Goal: Transaction & Acquisition: Book appointment/travel/reservation

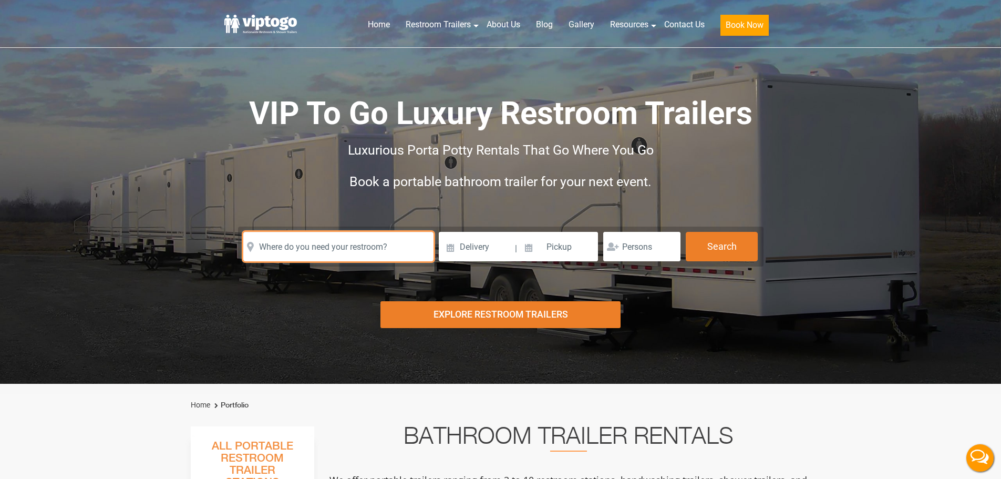
click at [307, 242] on input "text" at bounding box center [338, 246] width 190 height 29
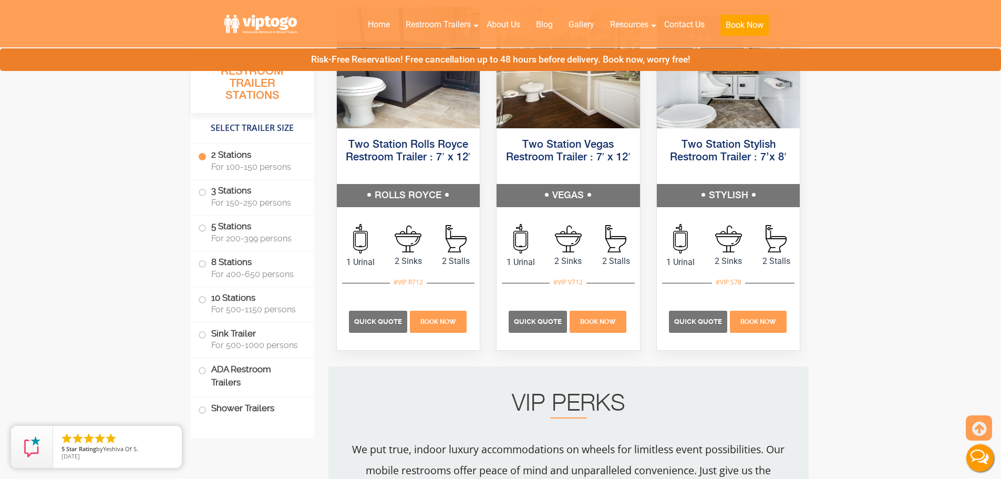
scroll to position [578, 0]
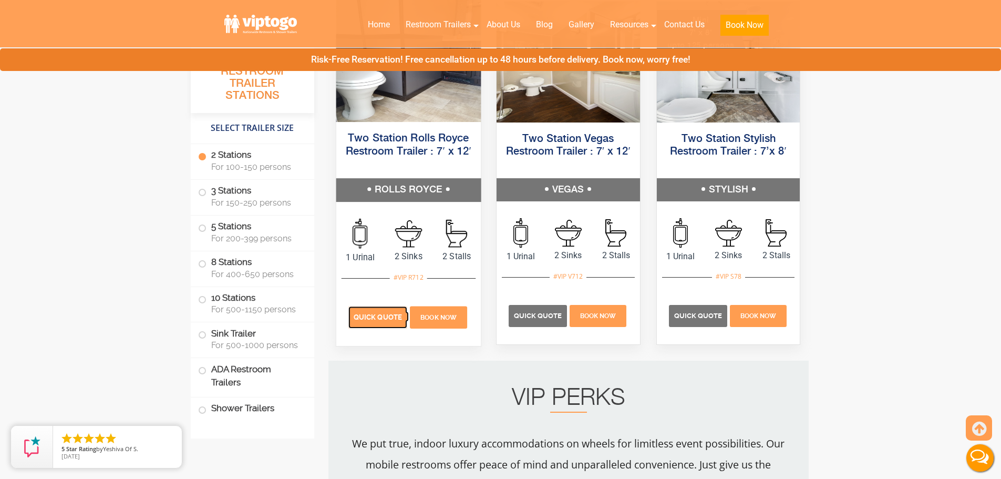
click at [376, 321] on p "Quick Quote" at bounding box center [377, 317] width 59 height 22
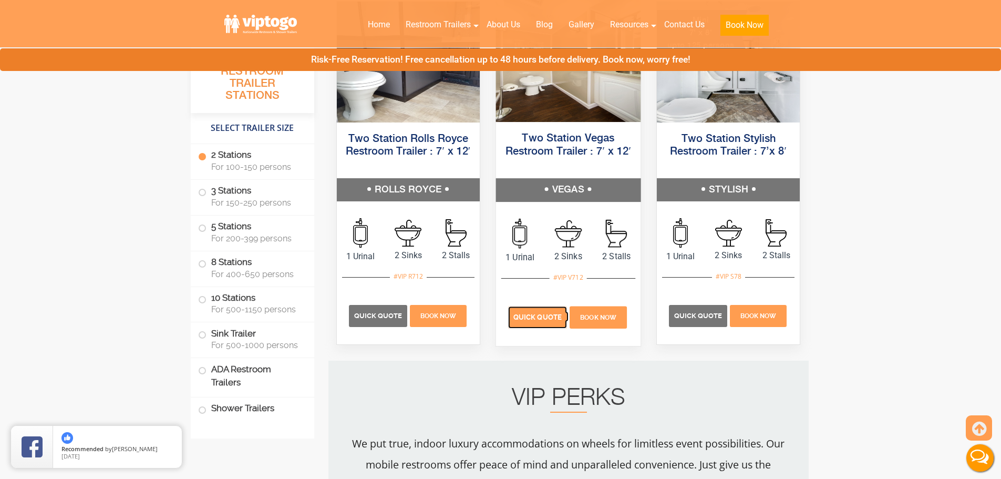
click at [530, 315] on span "Quick Quote" at bounding box center [538, 317] width 48 height 8
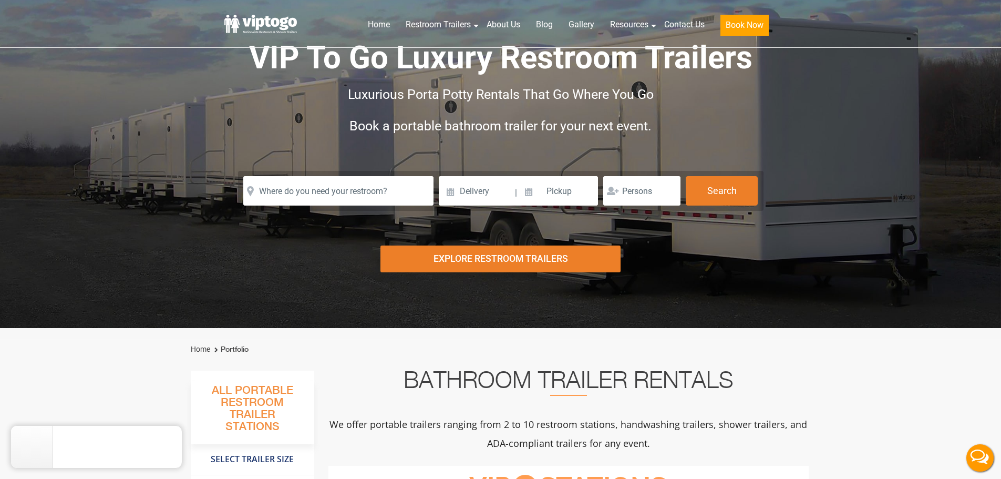
scroll to position [0, 0]
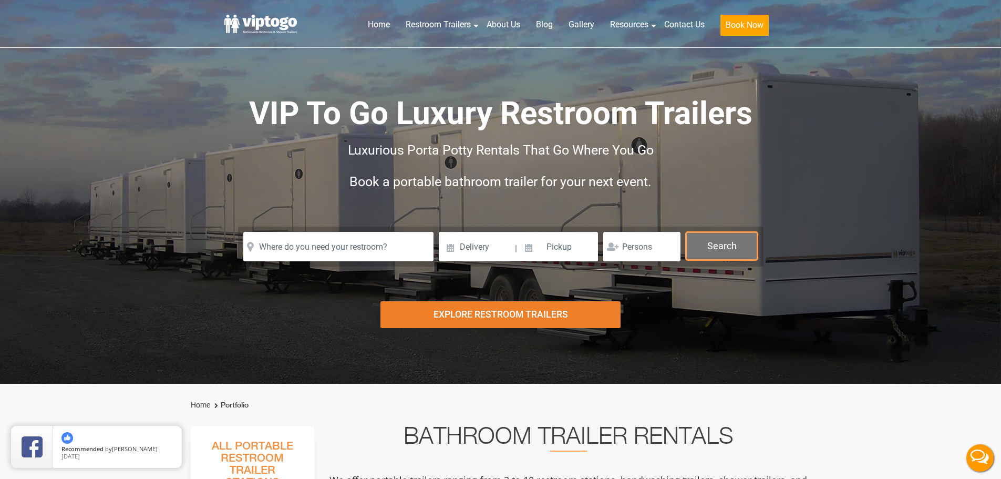
click at [719, 237] on button "Search" at bounding box center [722, 246] width 72 height 28
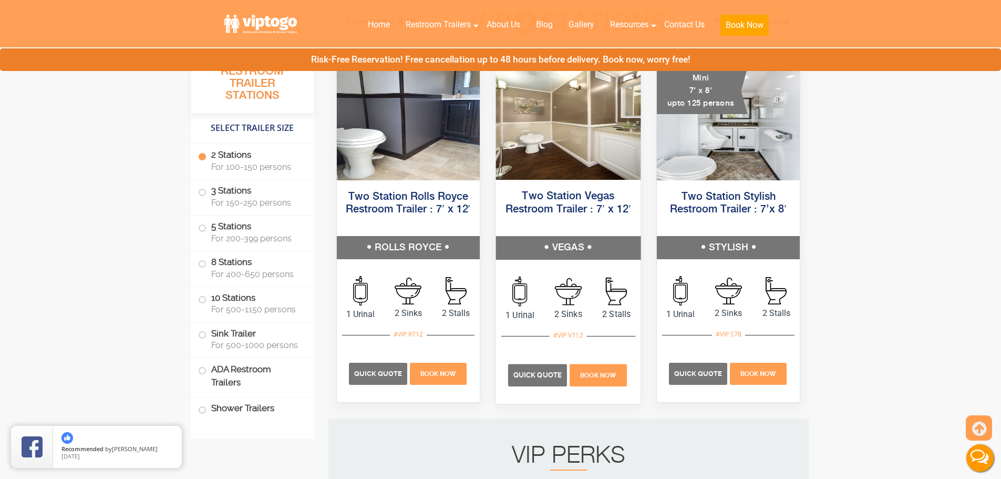
scroll to position [578, 0]
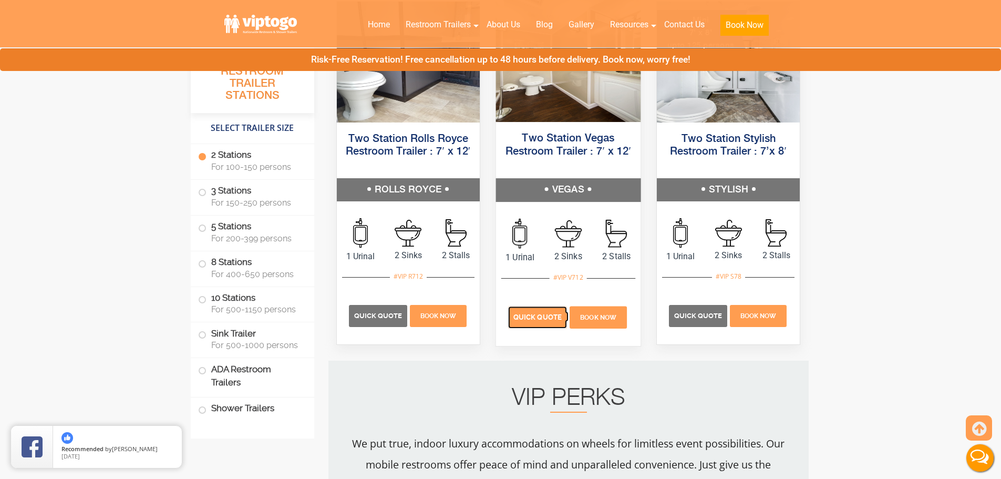
click at [529, 320] on span "Quick Quote" at bounding box center [538, 317] width 48 height 8
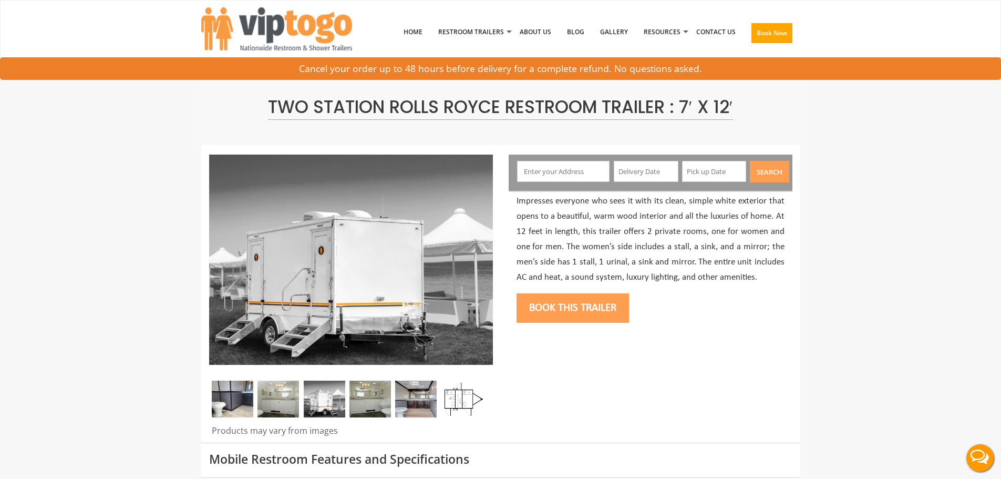
click at [572, 167] on input "text" at bounding box center [563, 171] width 93 height 21
type input "[GEOGRAPHIC_DATA], [GEOGRAPHIC_DATA], [GEOGRAPHIC_DATA]"
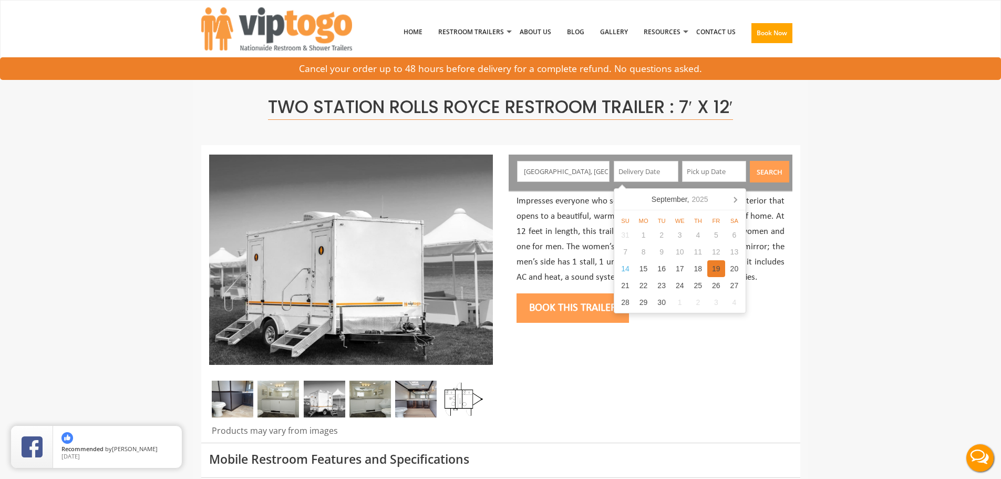
click at [720, 263] on div "19" at bounding box center [717, 268] width 18 height 17
type input "09/19/2025"
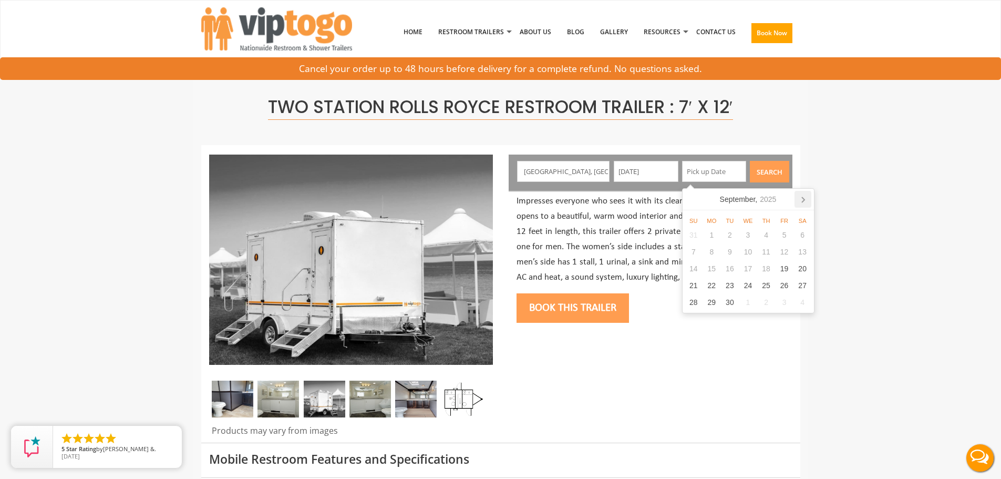
click at [803, 200] on icon at bounding box center [803, 199] width 17 height 17
click at [784, 269] on div "17" at bounding box center [784, 268] width 18 height 17
type input "10/17/2025"
click at [771, 173] on button "Search" at bounding box center [769, 172] width 39 height 22
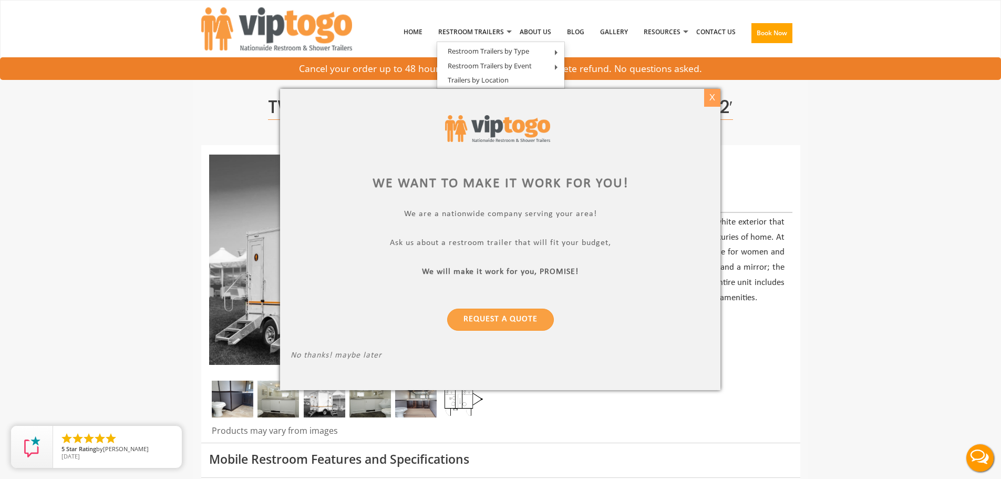
click at [710, 89] on div "X" at bounding box center [712, 98] width 16 height 18
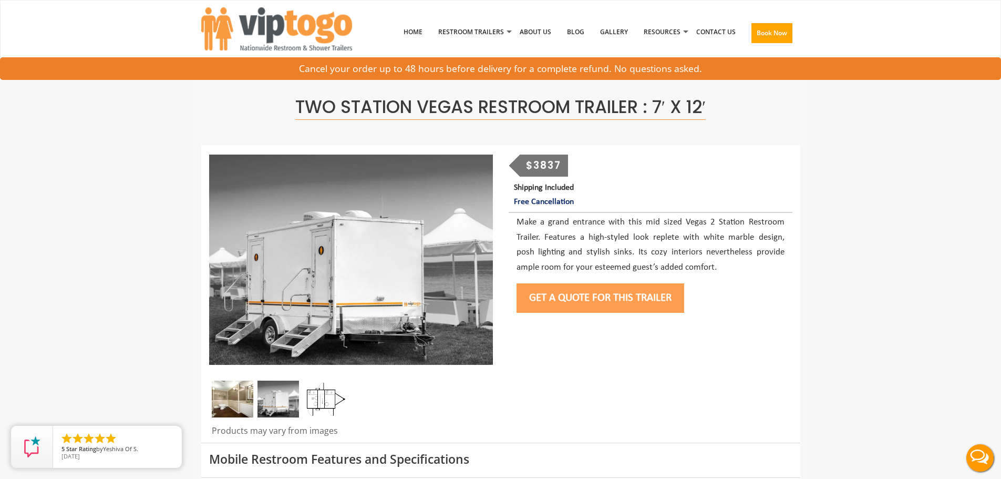
click at [588, 292] on button "Get a Quote for this Trailer" at bounding box center [601, 297] width 168 height 29
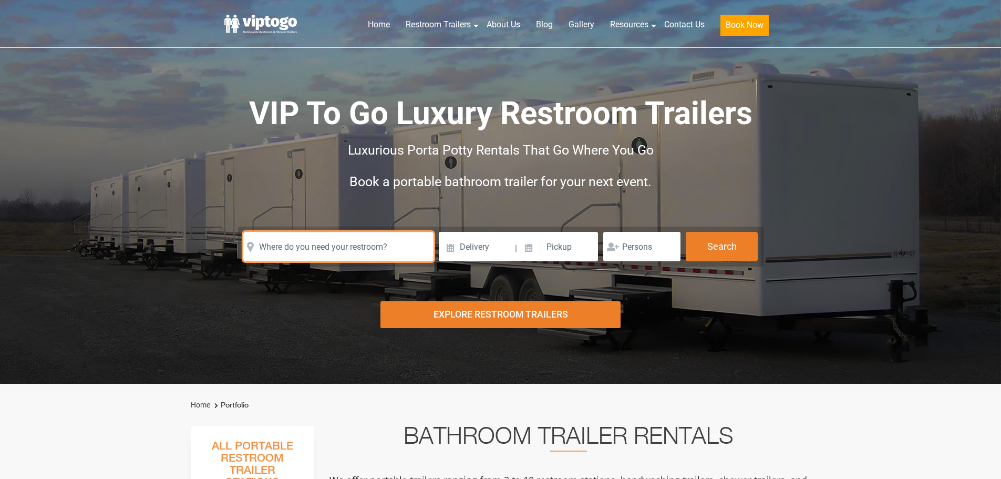
click at [315, 240] on input "text" at bounding box center [338, 246] width 190 height 29
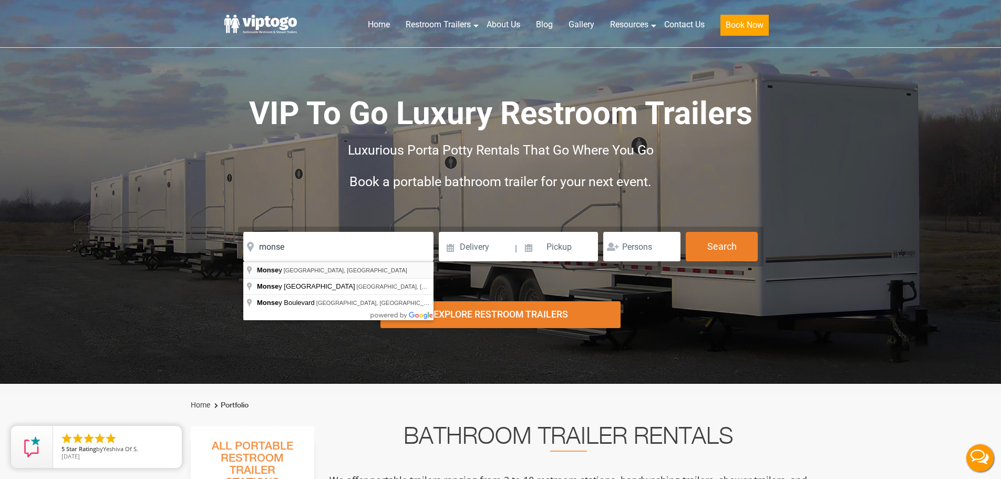
type input "[GEOGRAPHIC_DATA], [GEOGRAPHIC_DATA], [GEOGRAPHIC_DATA]"
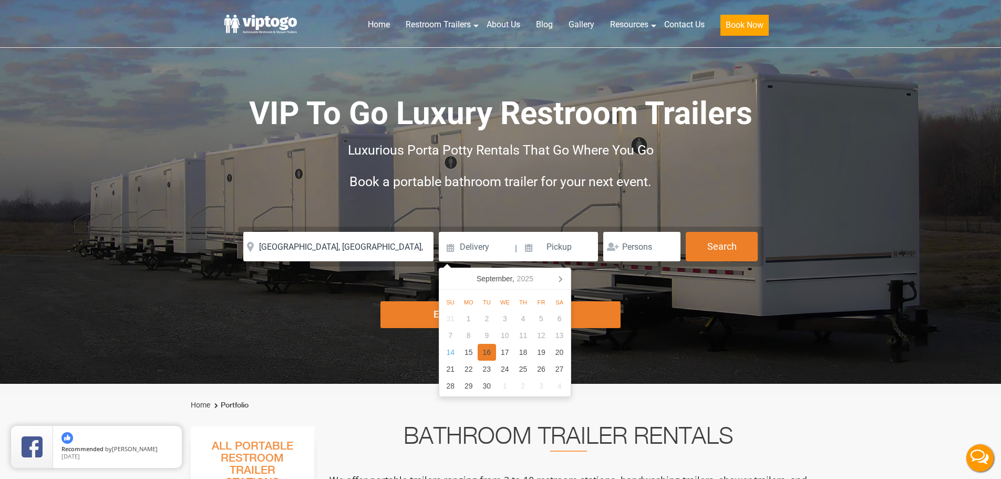
click at [490, 355] on div "16" at bounding box center [487, 352] width 18 height 17
type input "09/16/2025"
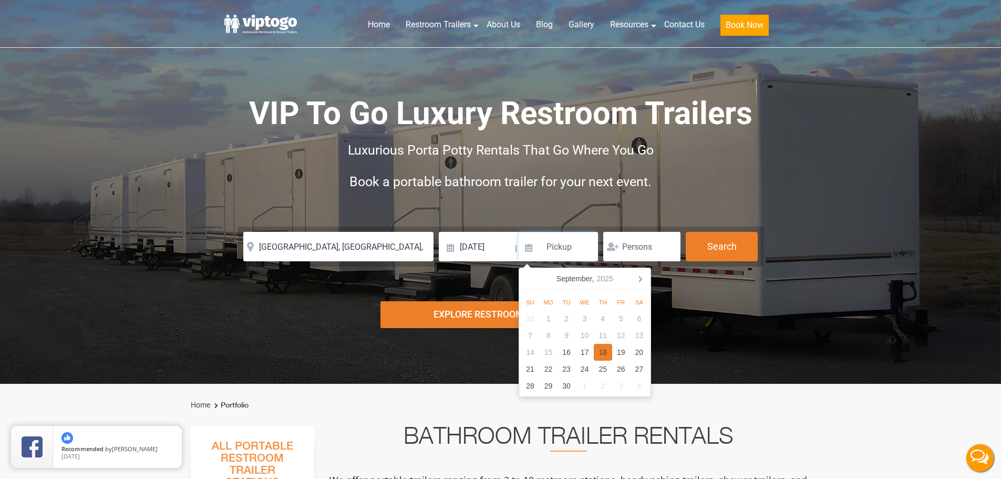
click at [605, 356] on div "18" at bounding box center [603, 352] width 18 height 17
type input "09/18/2025"
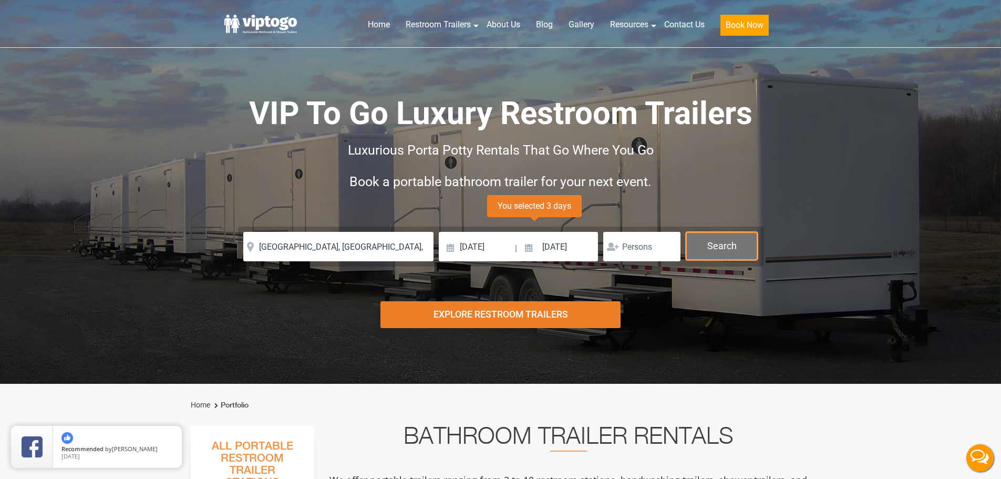
click at [719, 253] on button "Search" at bounding box center [722, 246] width 72 height 28
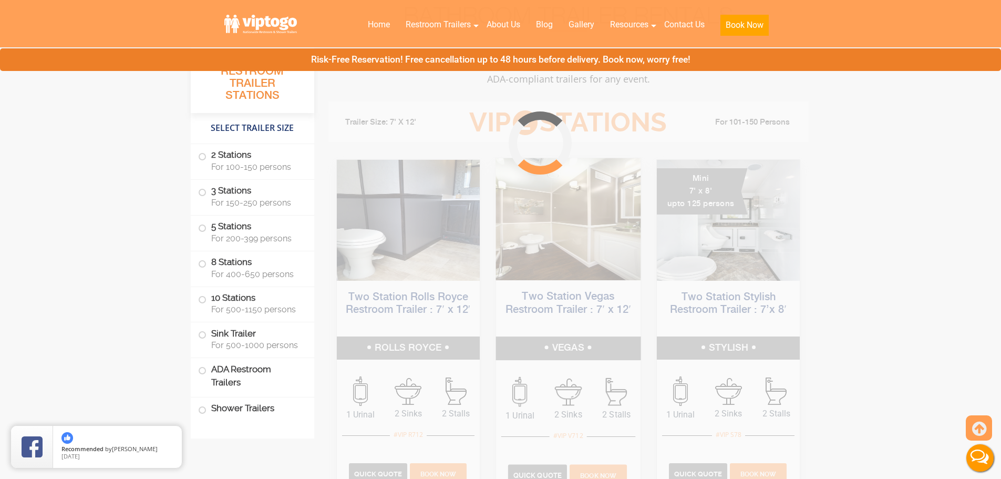
scroll to position [426, 0]
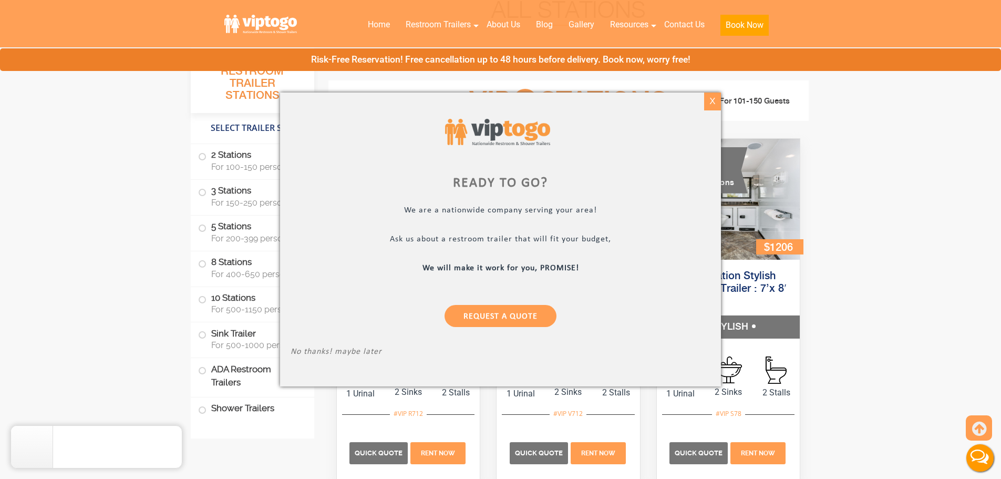
click at [712, 102] on div "X" at bounding box center [712, 102] width 16 height 18
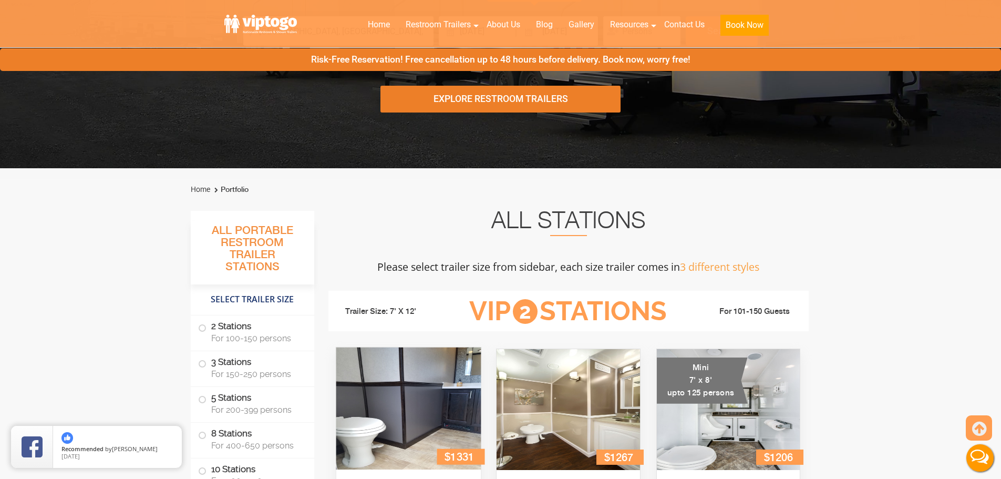
scroll to position [0, 0]
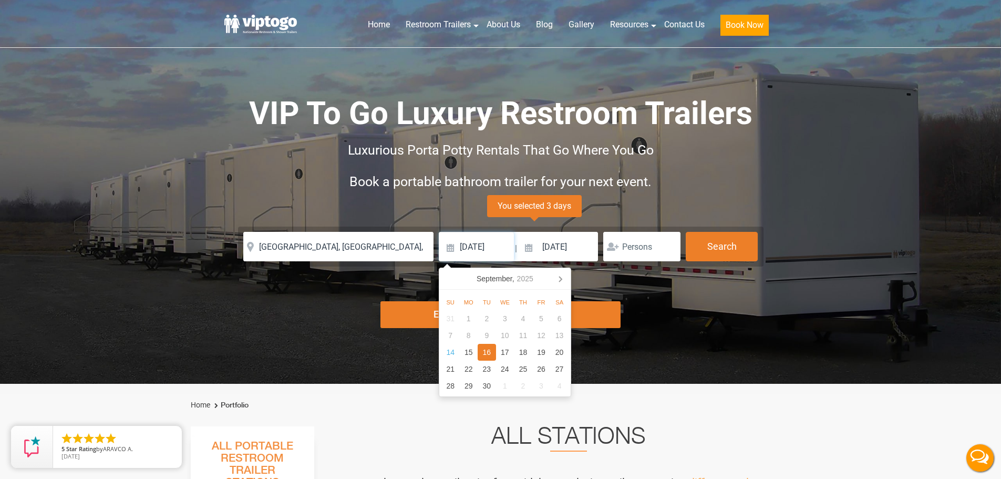
click at [480, 254] on input "09/16/2025" at bounding box center [476, 246] width 75 height 29
click at [485, 354] on div "16" at bounding box center [487, 352] width 18 height 17
click at [473, 249] on input at bounding box center [476, 246] width 75 height 29
click at [484, 355] on div "16" at bounding box center [487, 352] width 18 height 17
click at [471, 251] on input "09/16/2025" at bounding box center [476, 246] width 75 height 29
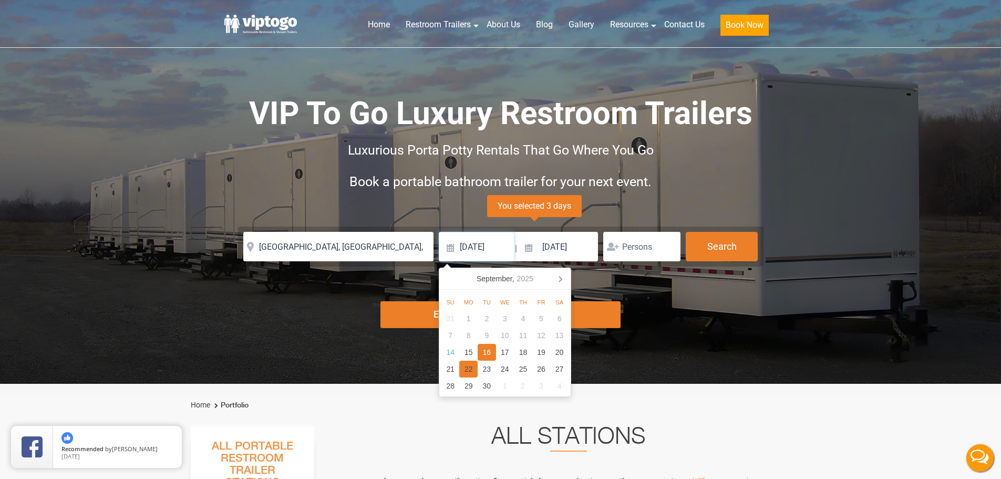
click at [466, 366] on div "22" at bounding box center [468, 369] width 18 height 17
type input "09/22/2025"
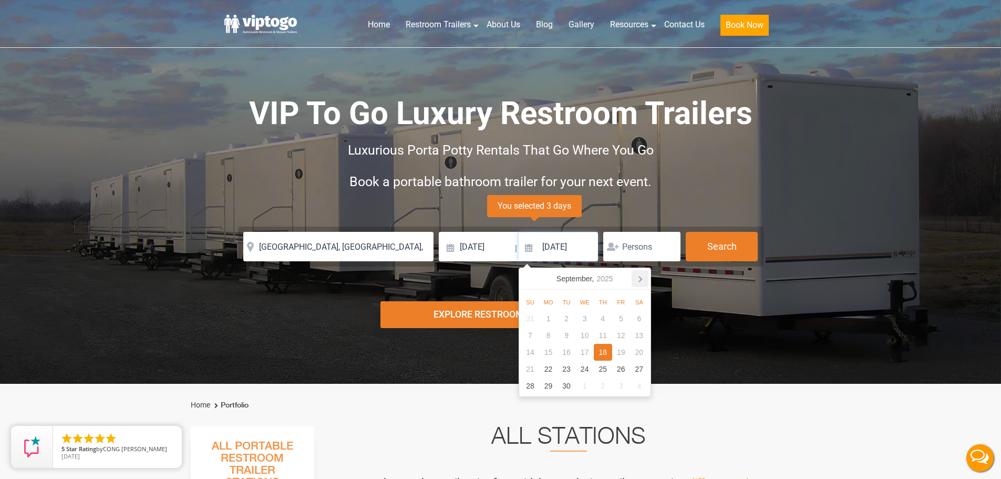
click at [640, 276] on icon at bounding box center [640, 278] width 17 height 17
click at [524, 275] on icon at bounding box center [529, 278] width 17 height 17
click at [606, 355] on div "18" at bounding box center [603, 352] width 18 height 17
click at [601, 373] on div "25" at bounding box center [603, 369] width 18 height 17
type input "09/25/2025"
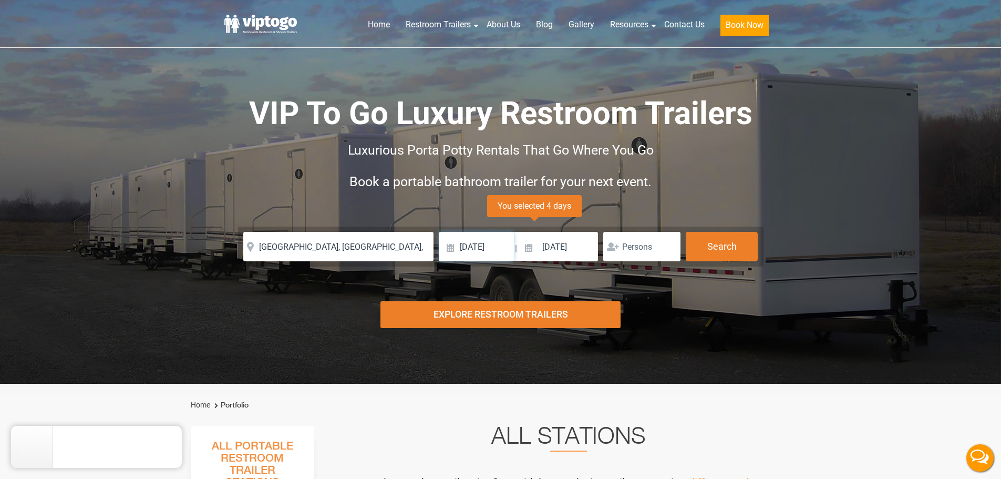
click at [480, 248] on input "09/22/2025" at bounding box center [476, 246] width 75 height 29
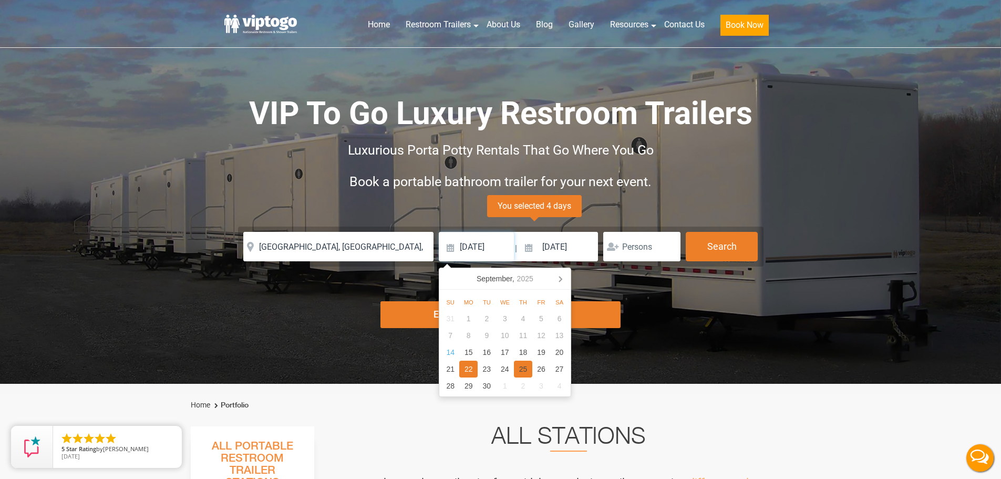
click at [525, 368] on div "25" at bounding box center [523, 369] width 18 height 17
type input "09/25/2025"
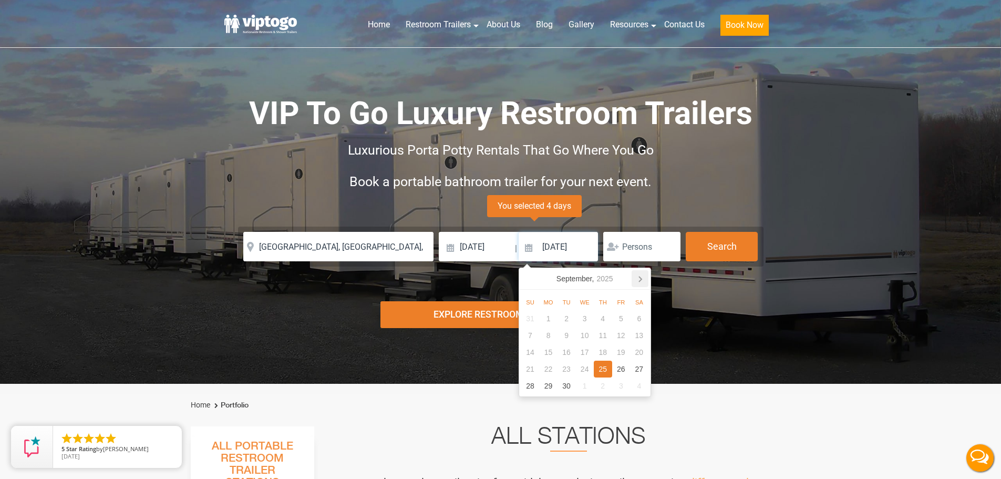
click at [638, 280] on icon at bounding box center [640, 278] width 17 height 17
click at [614, 352] on div "17" at bounding box center [621, 352] width 18 height 17
type input "10/17/2025"
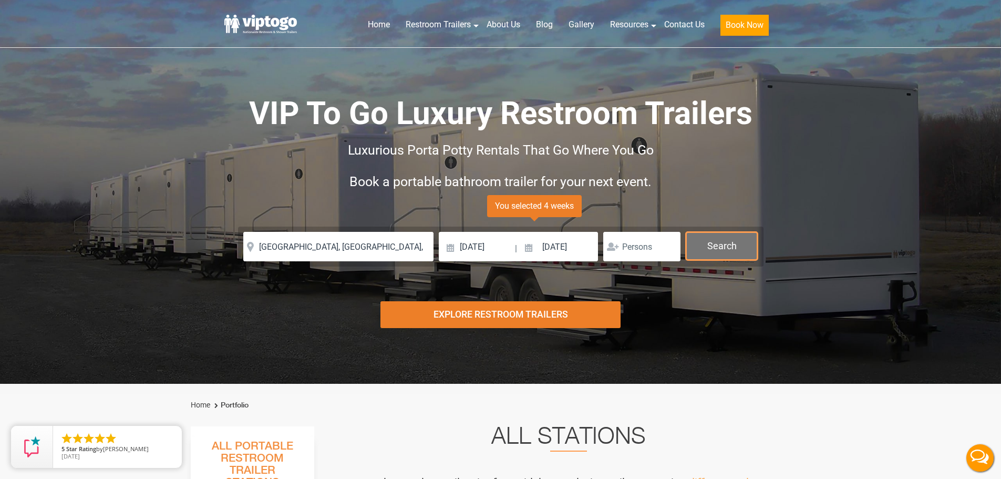
click at [714, 244] on button "Search" at bounding box center [722, 246] width 72 height 28
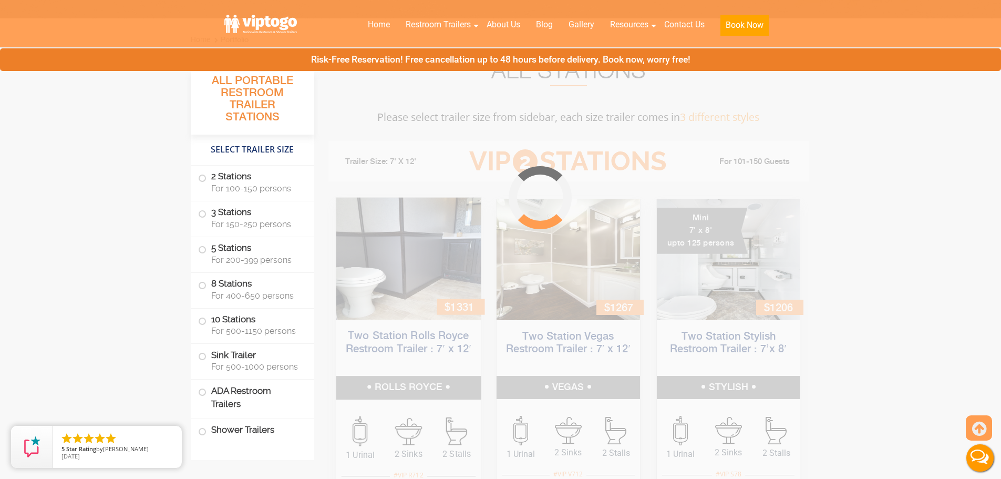
scroll to position [426, 0]
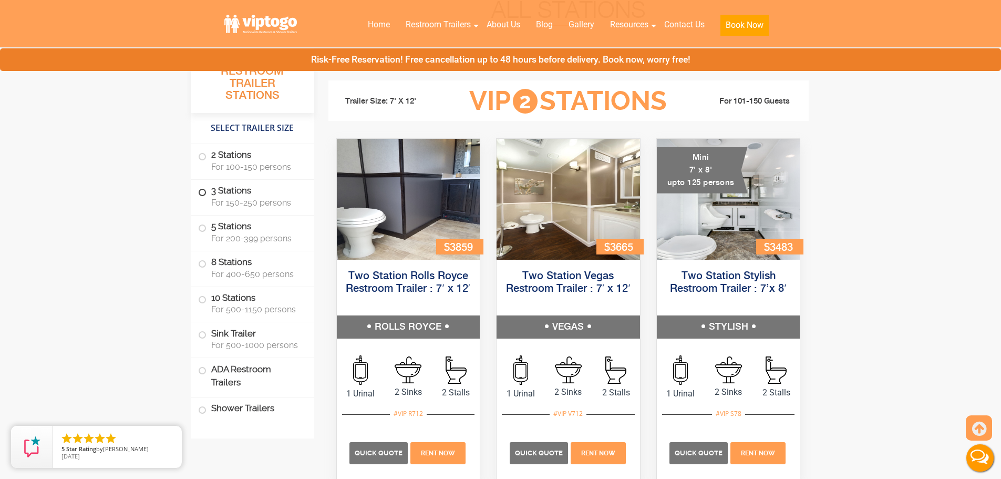
click at [200, 194] on span at bounding box center [202, 192] width 4 height 4
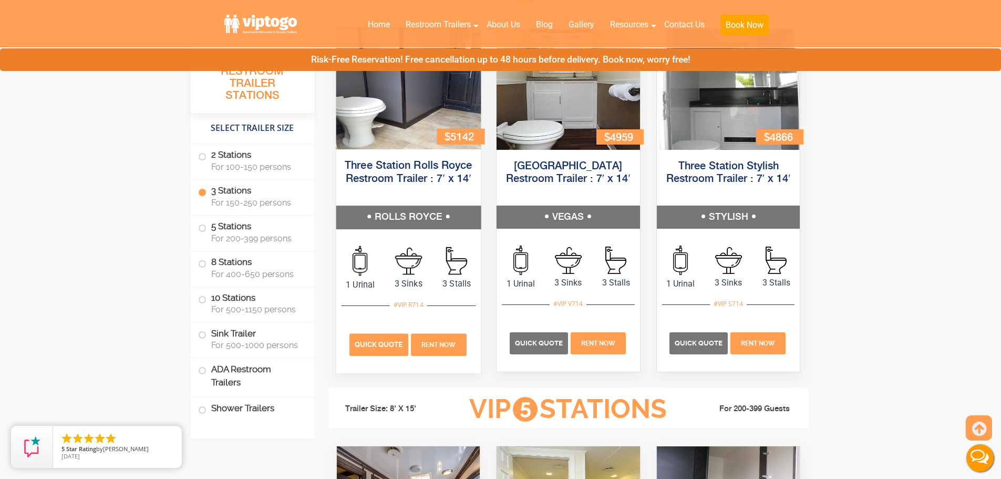
scroll to position [1315, 0]
